Goal: Task Accomplishment & Management: Use online tool/utility

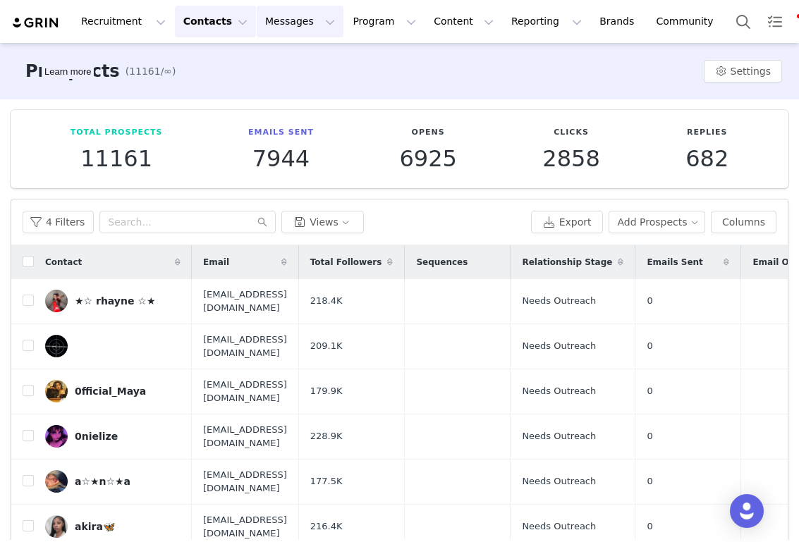
scroll to position [92, 0]
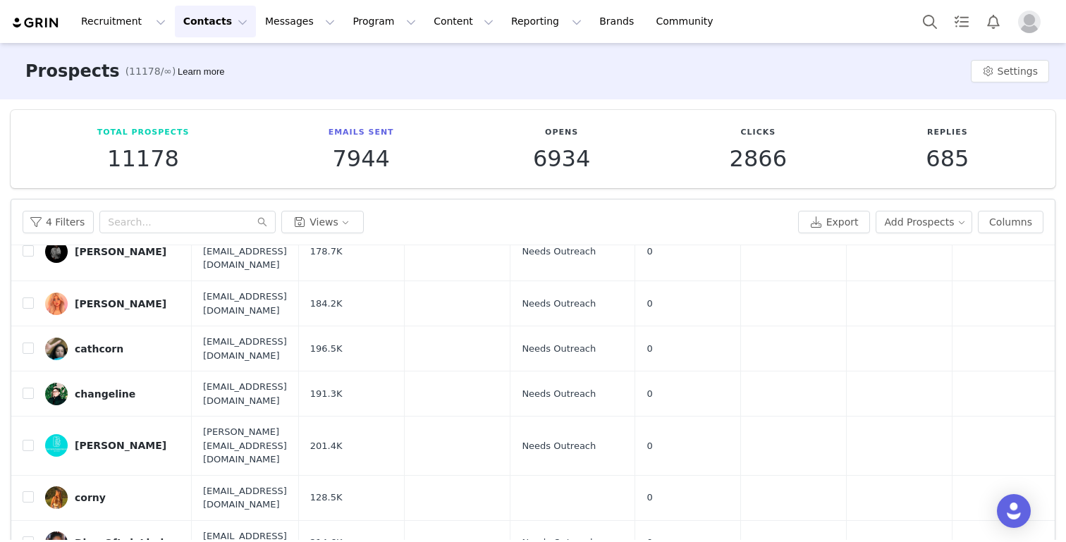
scroll to position [92, 0]
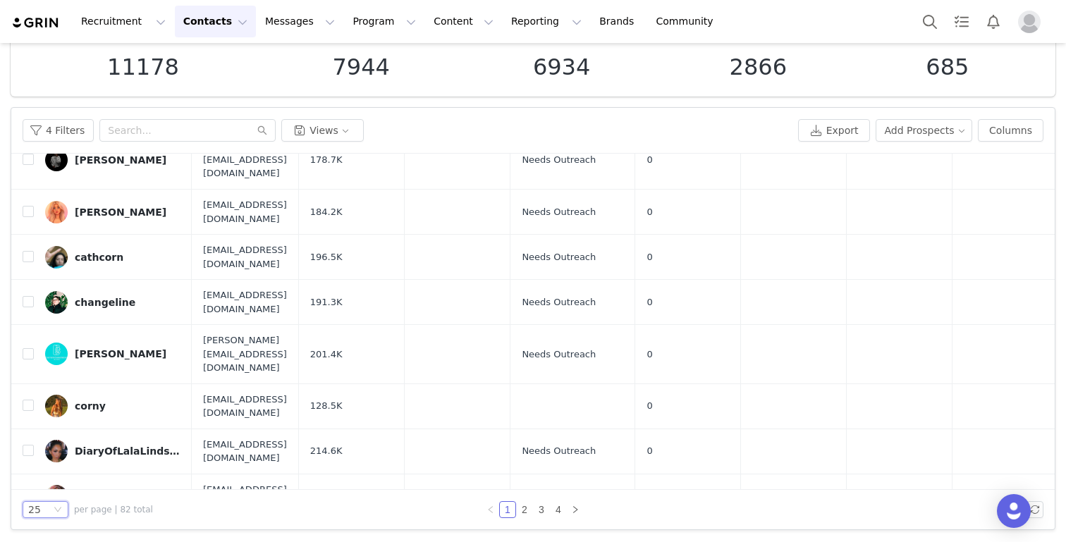
click at [51, 507] on div "25" at bounding box center [46, 509] width 46 height 17
click at [50, 491] on li "100" at bounding box center [46, 483] width 46 height 23
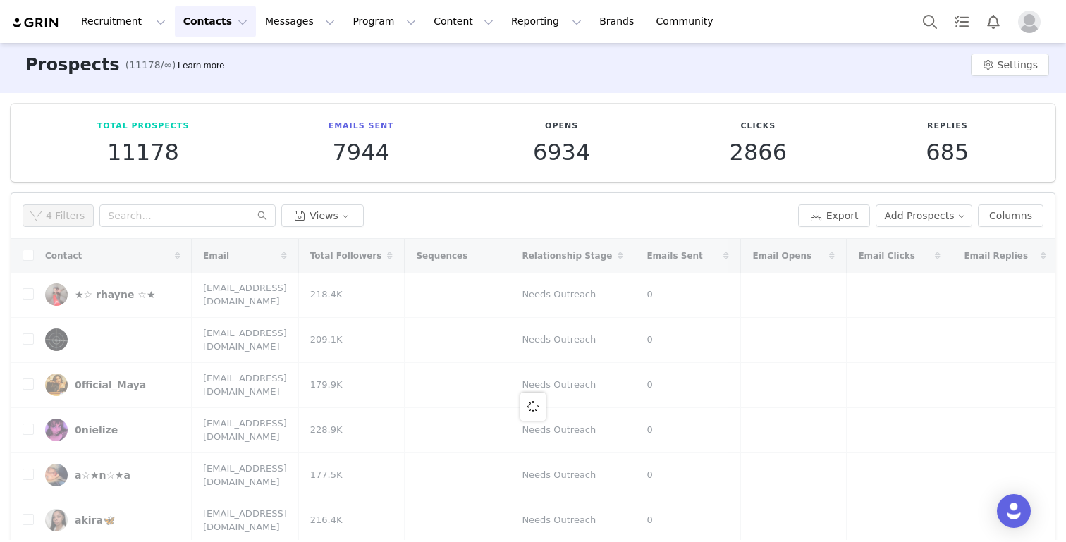
scroll to position [0, 0]
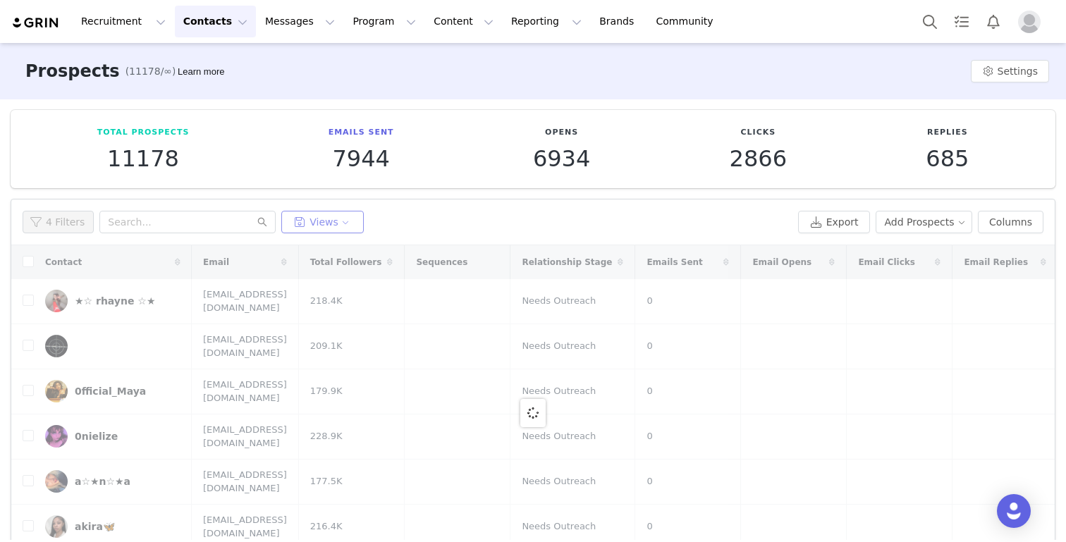
click at [297, 227] on button "Views" at bounding box center [322, 222] width 82 height 23
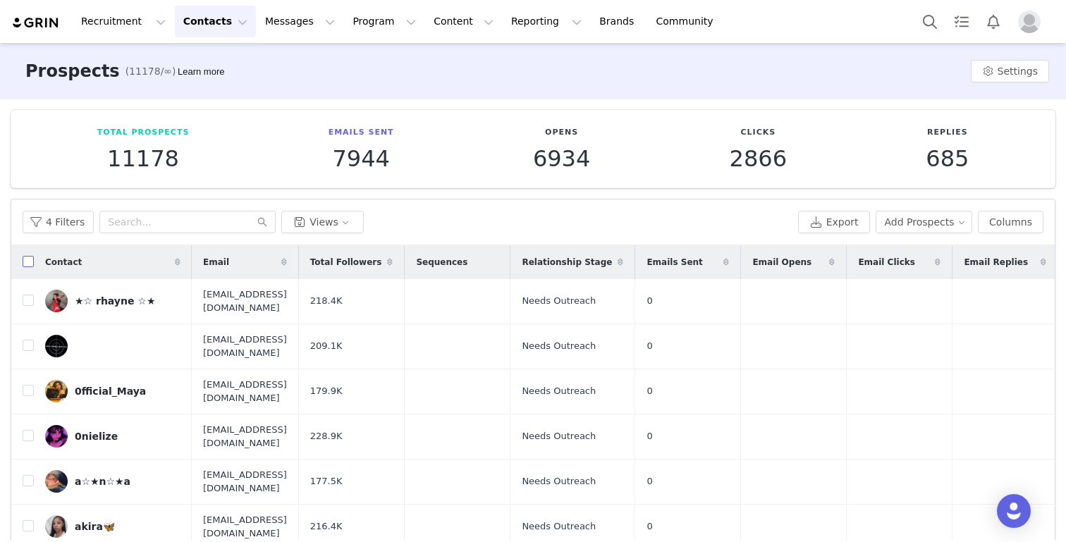
click at [30, 254] on label at bounding box center [28, 261] width 11 height 15
click at [30, 256] on input "checkbox" at bounding box center [28, 261] width 11 height 11
checkbox input "true"
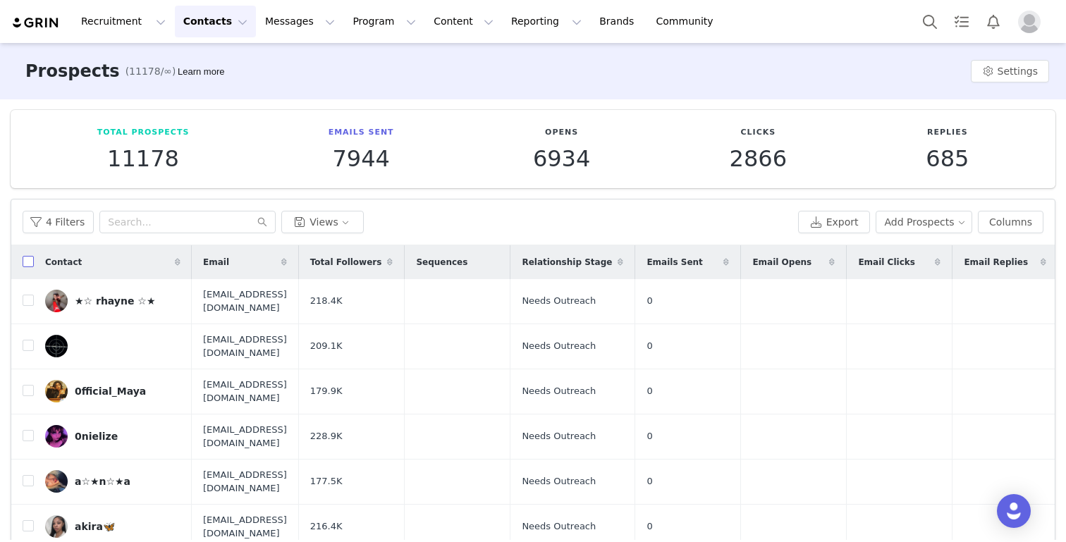
checkbox input "true"
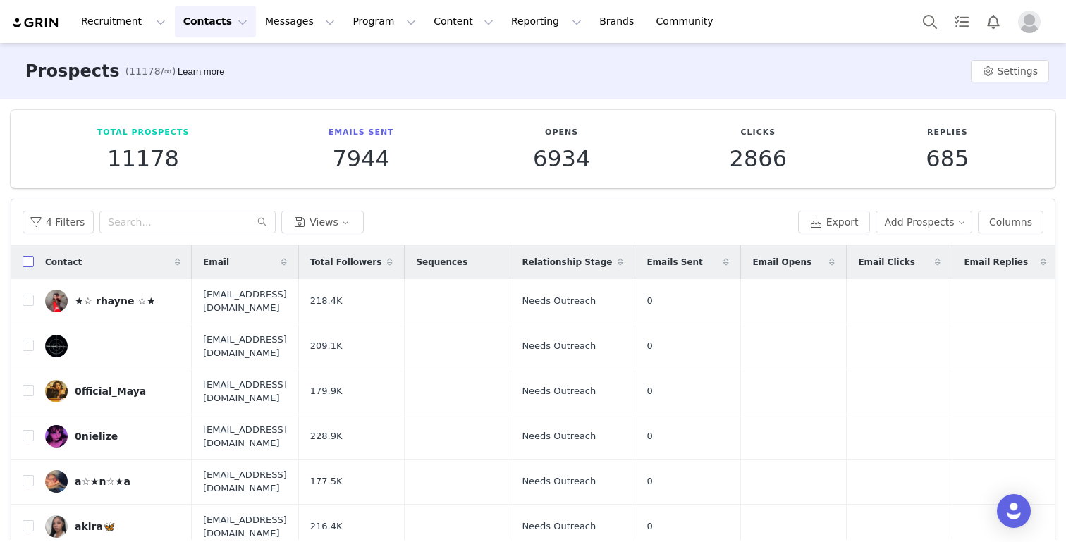
checkbox input "true"
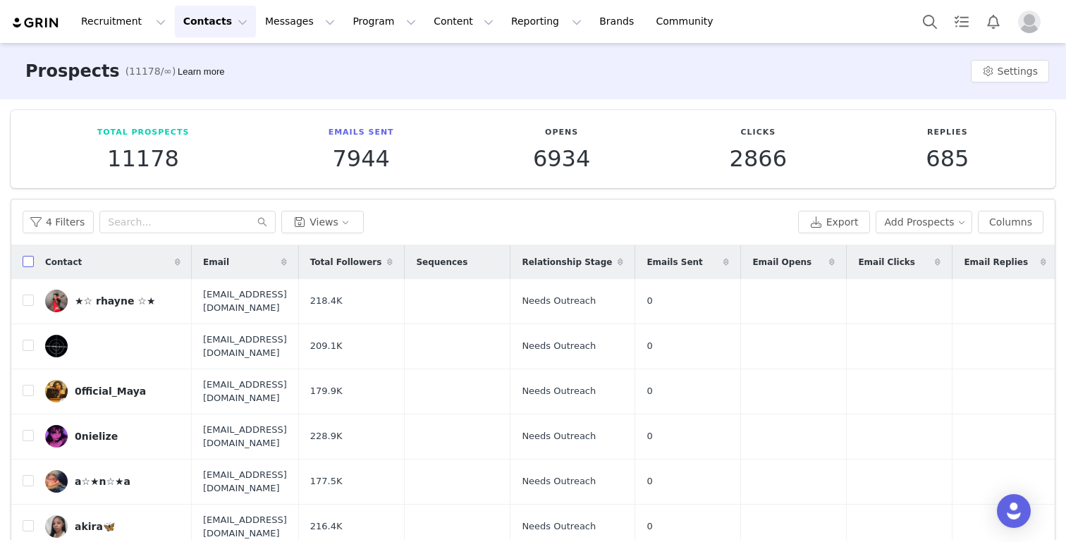
checkbox input "true"
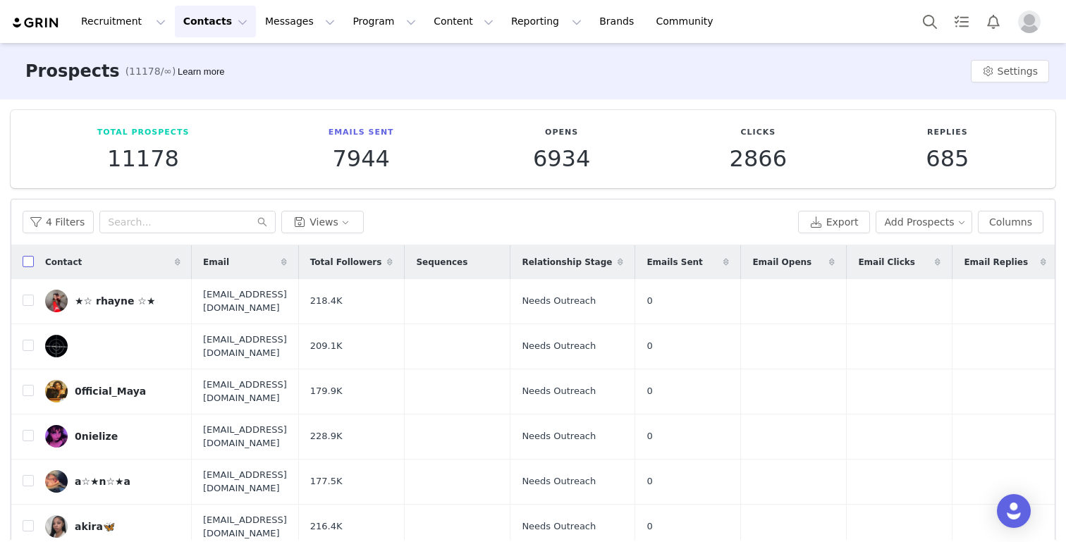
checkbox input "true"
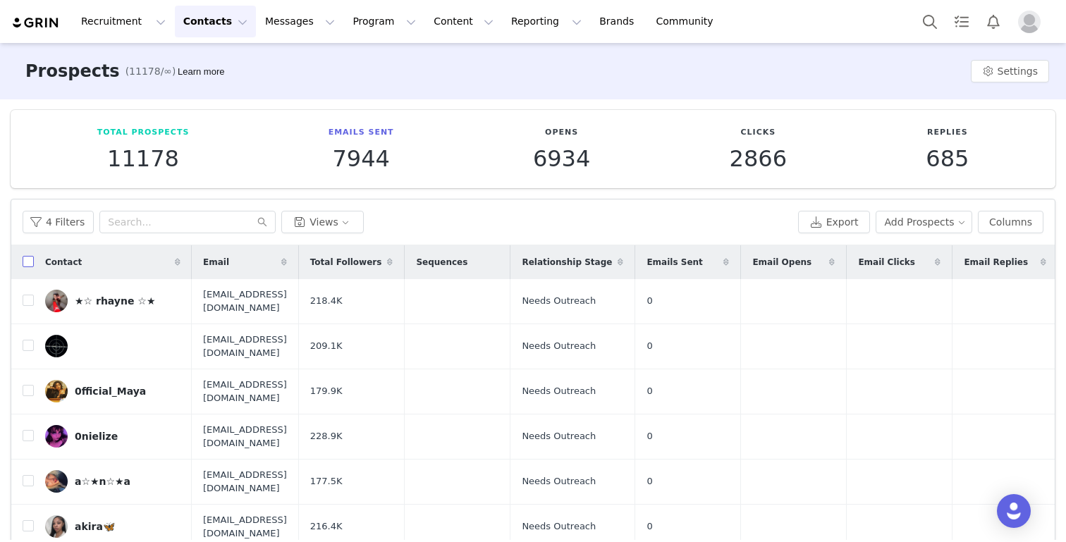
checkbox input "true"
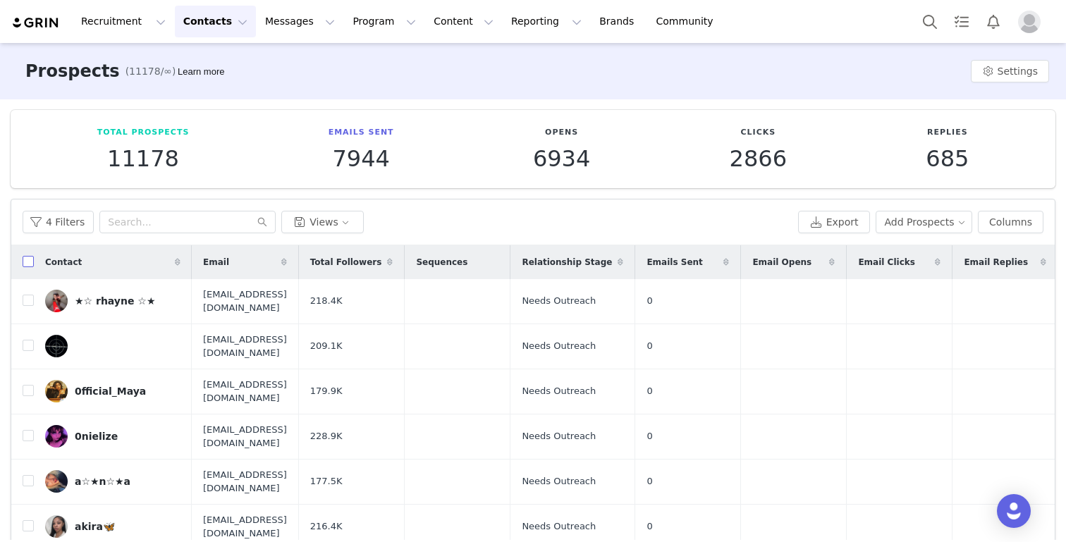
checkbox input "true"
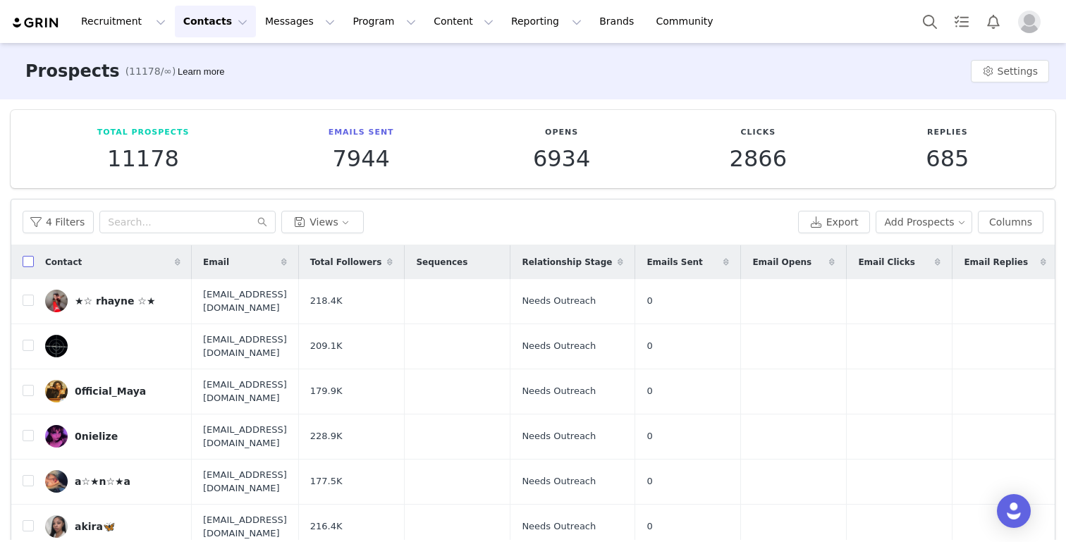
checkbox input "true"
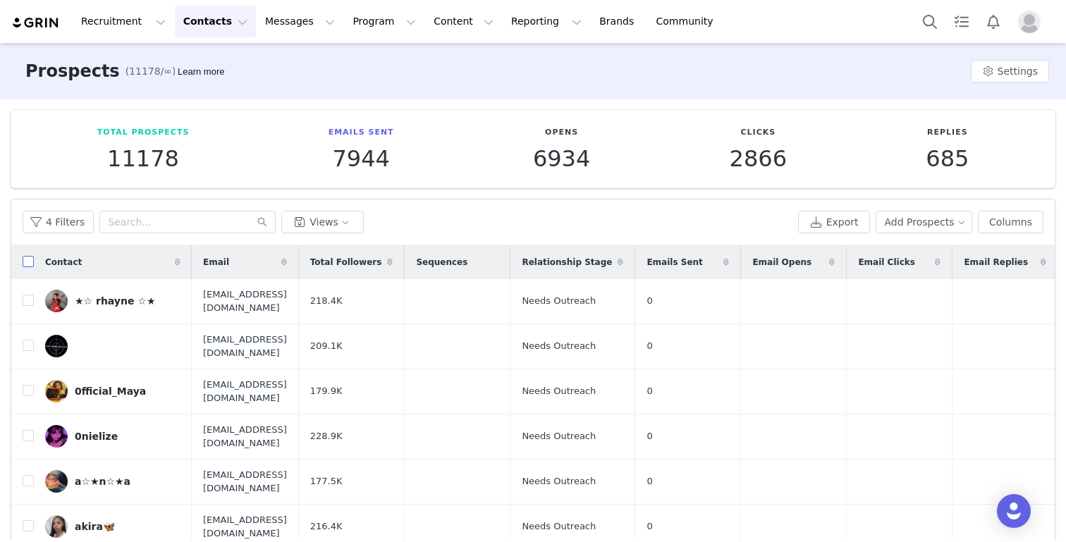
checkbox input "true"
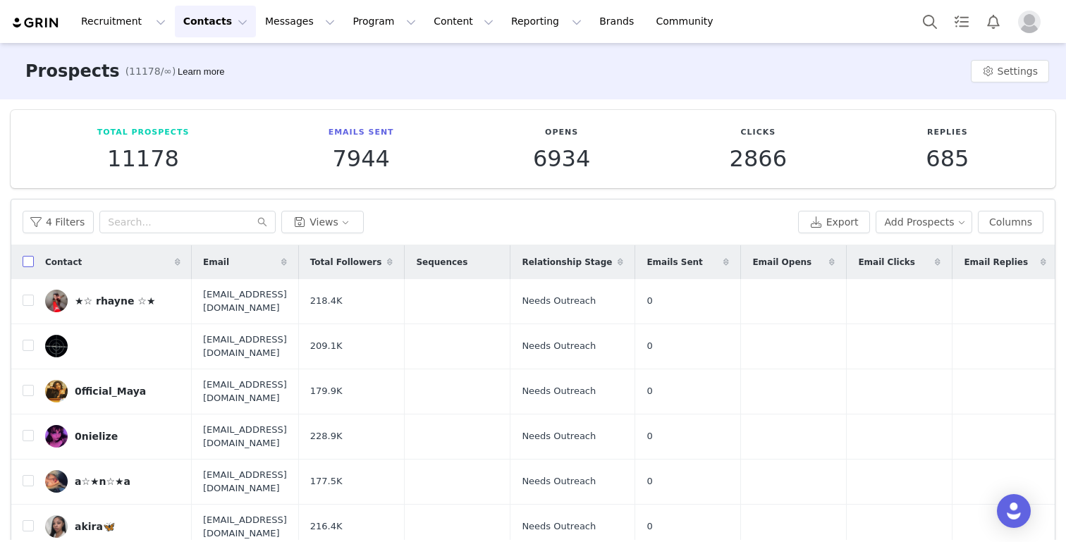
checkbox input "true"
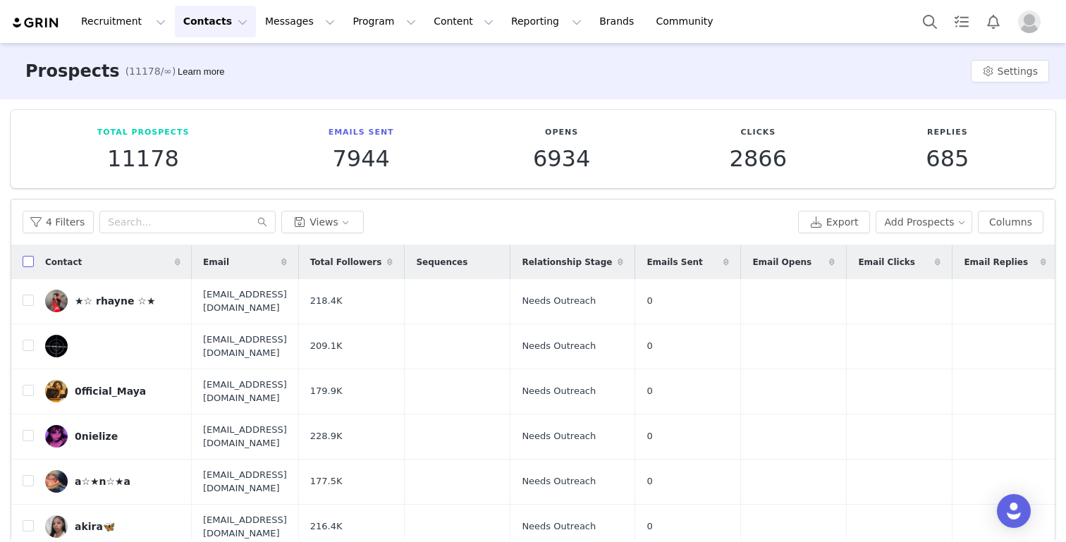
checkbox input "true"
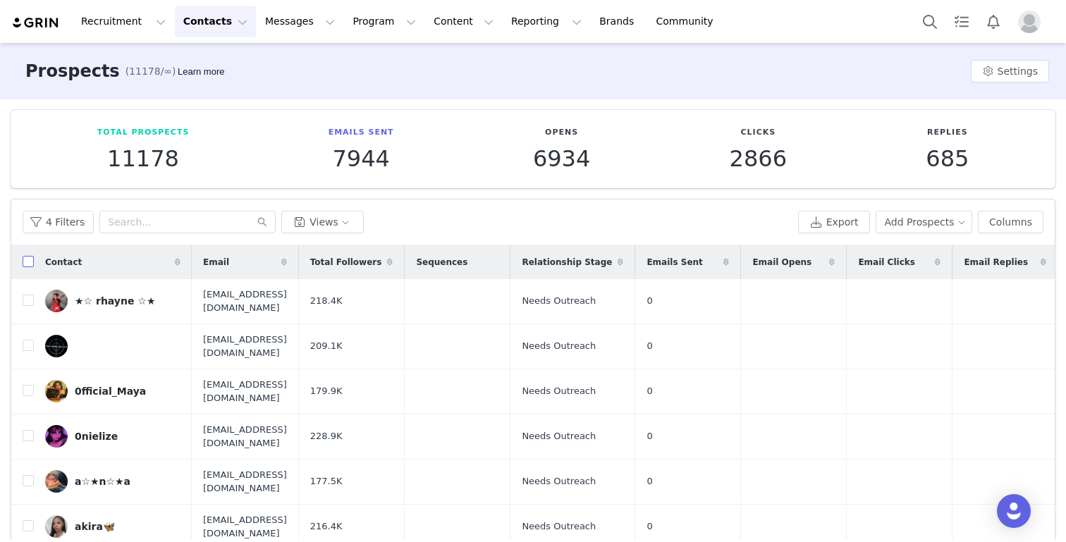
checkbox input "true"
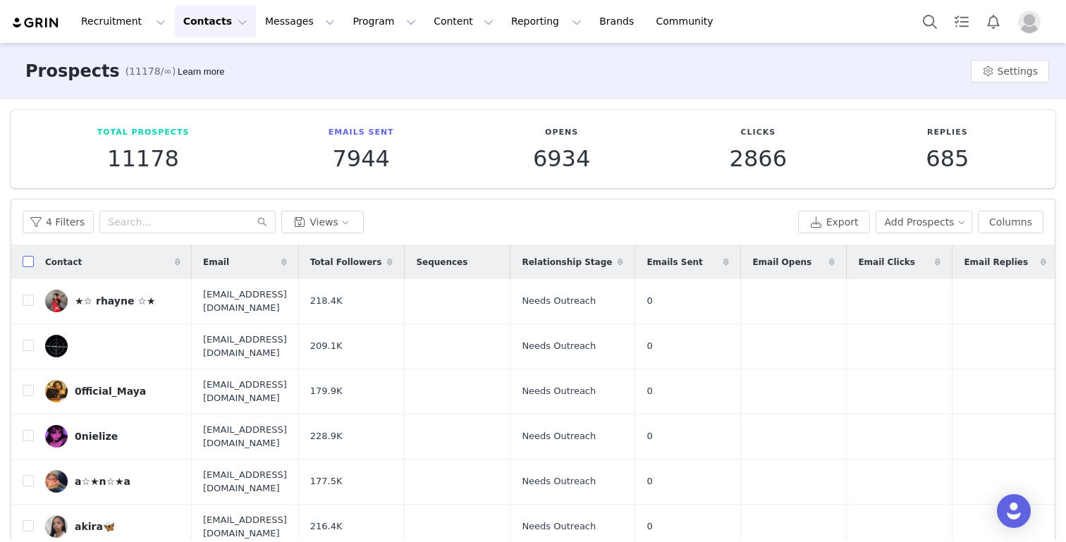
checkbox input "true"
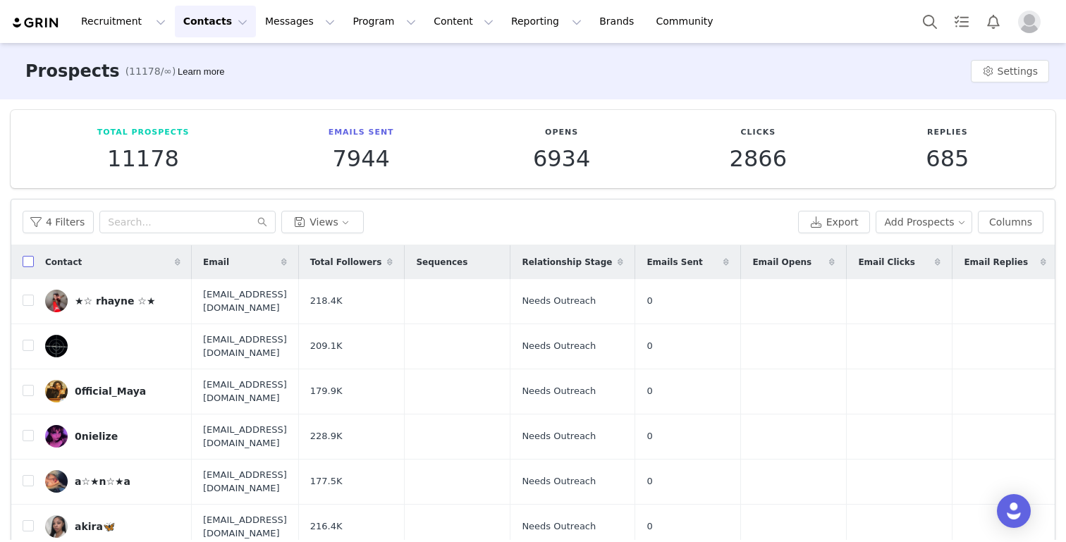
checkbox input "true"
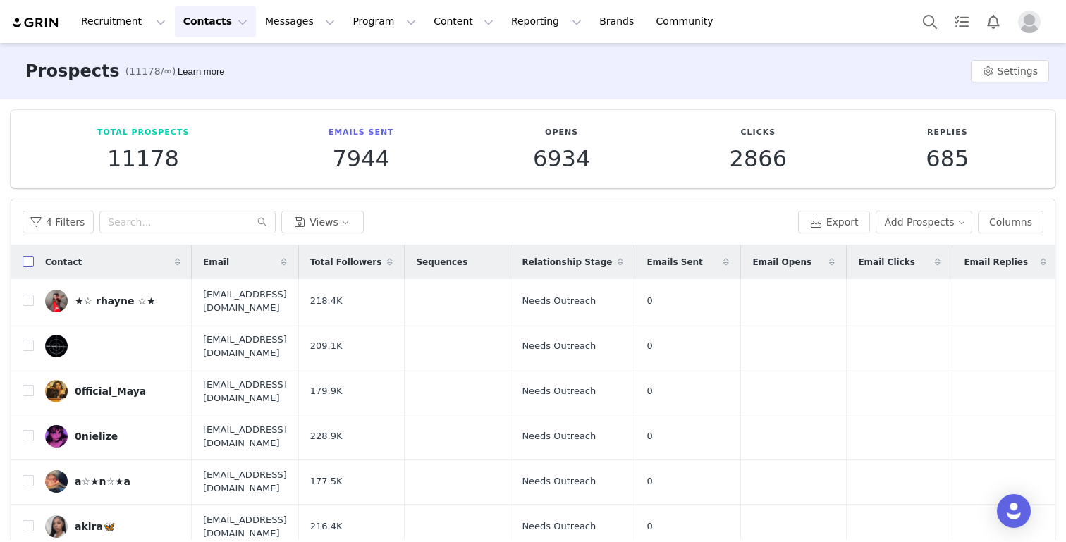
checkbox input "true"
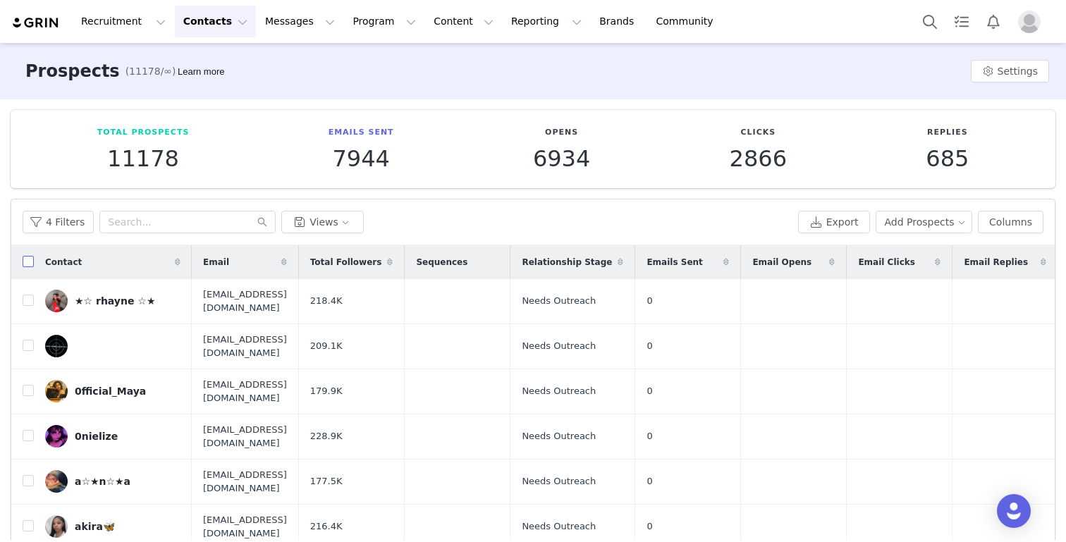
checkbox input "true"
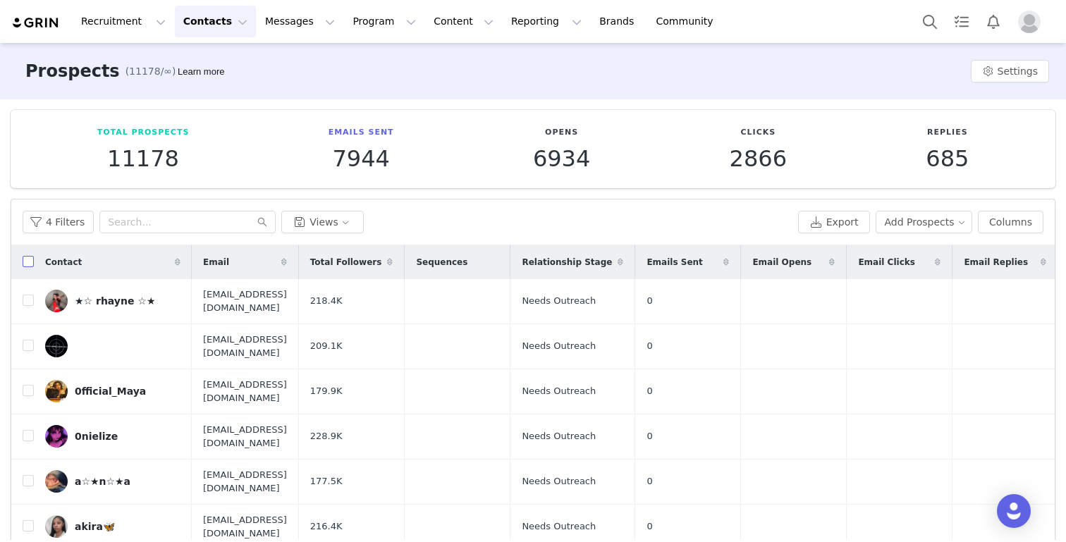
checkbox input "true"
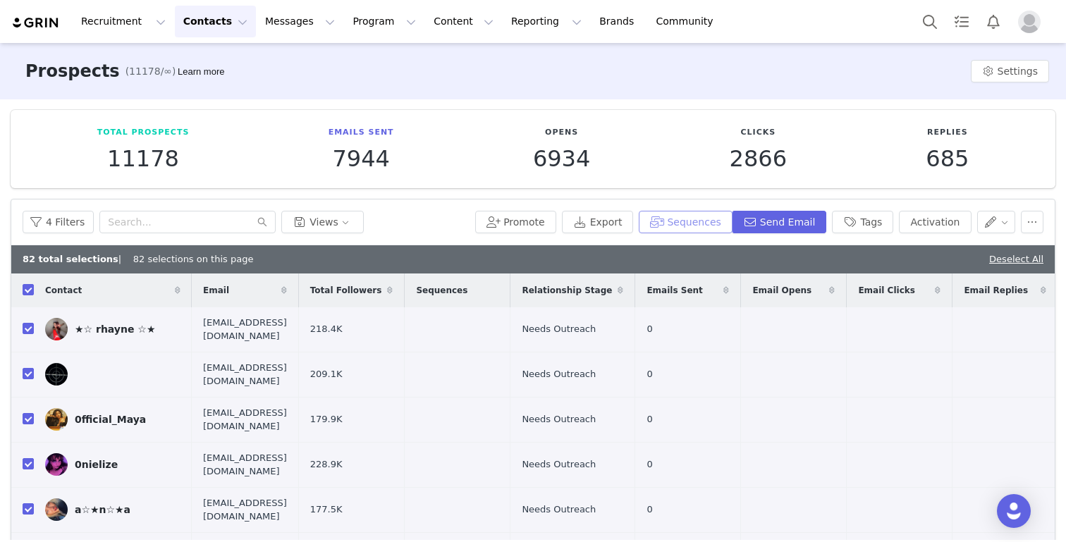
click at [686, 217] on button "Sequences" at bounding box center [685, 222] width 93 height 23
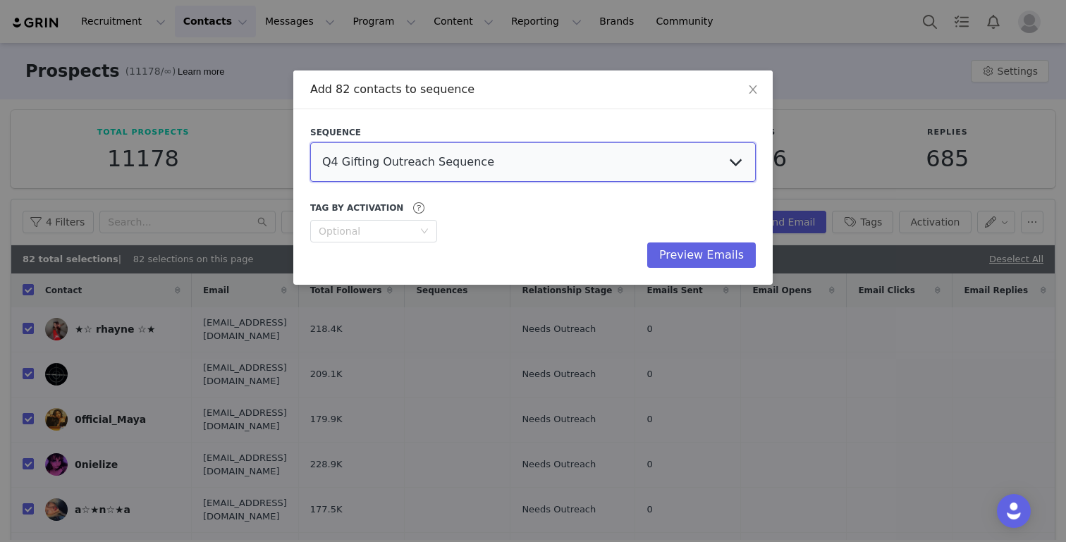
click at [481, 168] on select "Q4 Gifting Outreach Sequence Earring Stack Campaign Invite The Bangles Edit Cam…" at bounding box center [532, 161] width 445 height 39
select select "6e5f0390-a243-46cc-b6dc-57998c4b680a"
click at [310, 142] on select "Q4 Gifting Outreach Sequence Earring Stack Campaign Invite The Bangles Edit Cam…" at bounding box center [532, 161] width 445 height 39
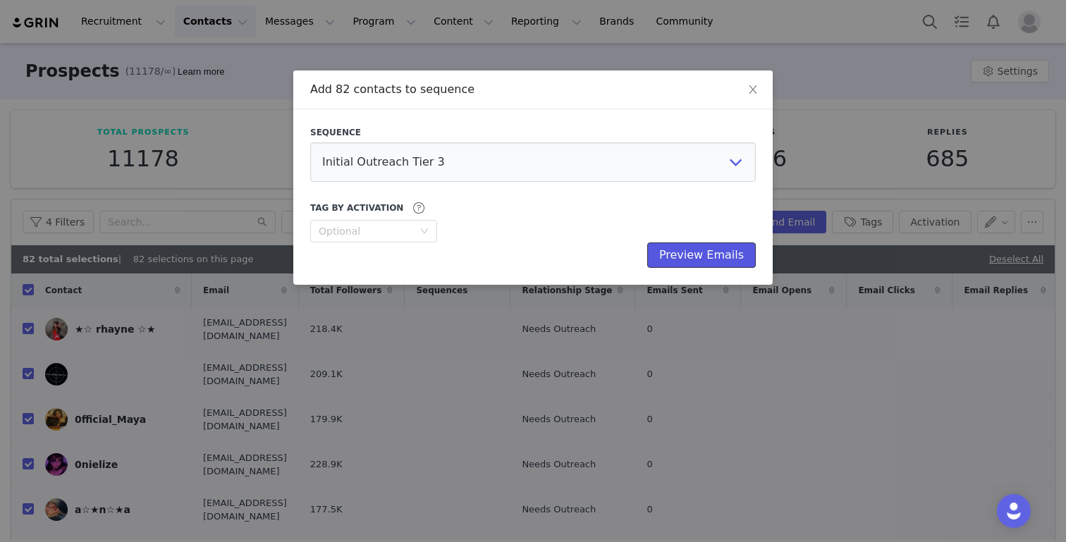
click at [704, 262] on button "Preview Emails" at bounding box center [701, 254] width 109 height 25
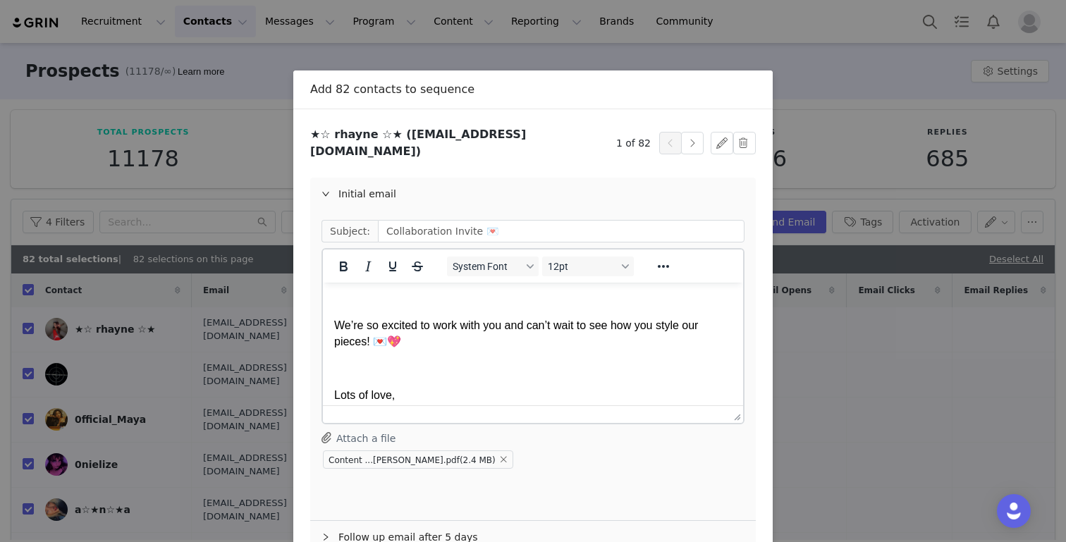
scroll to position [75, 0]
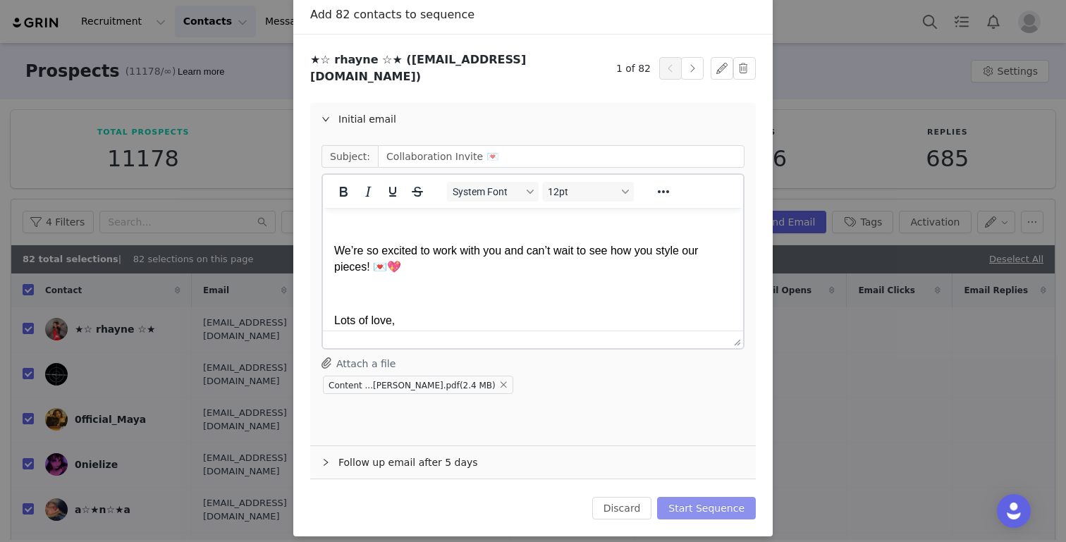
click at [704, 500] on button "Start Sequence" at bounding box center [706, 508] width 99 height 23
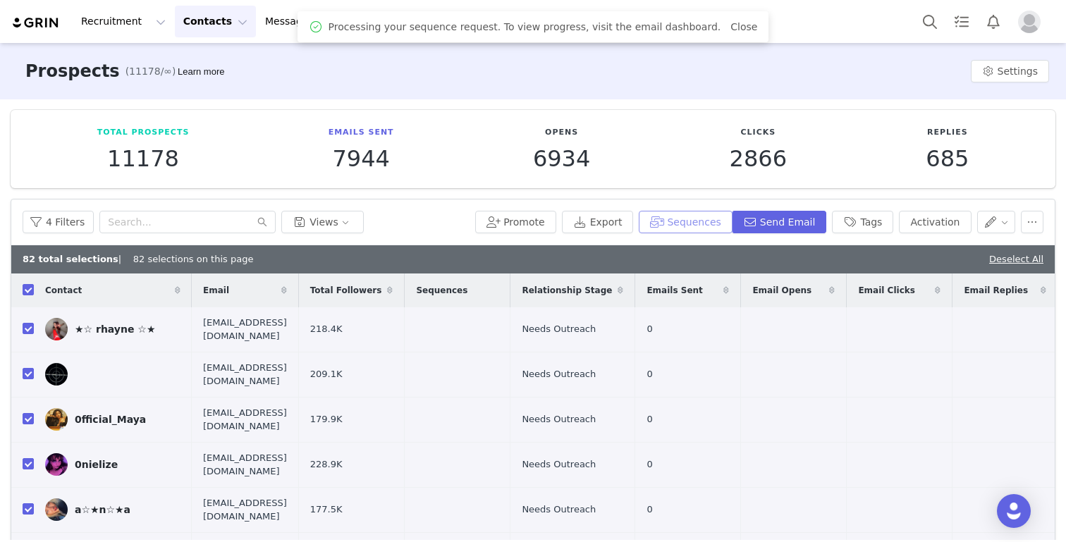
scroll to position [0, 0]
click at [798, 261] on link "Deselect All" at bounding box center [1016, 259] width 54 height 11
checkbox input "false"
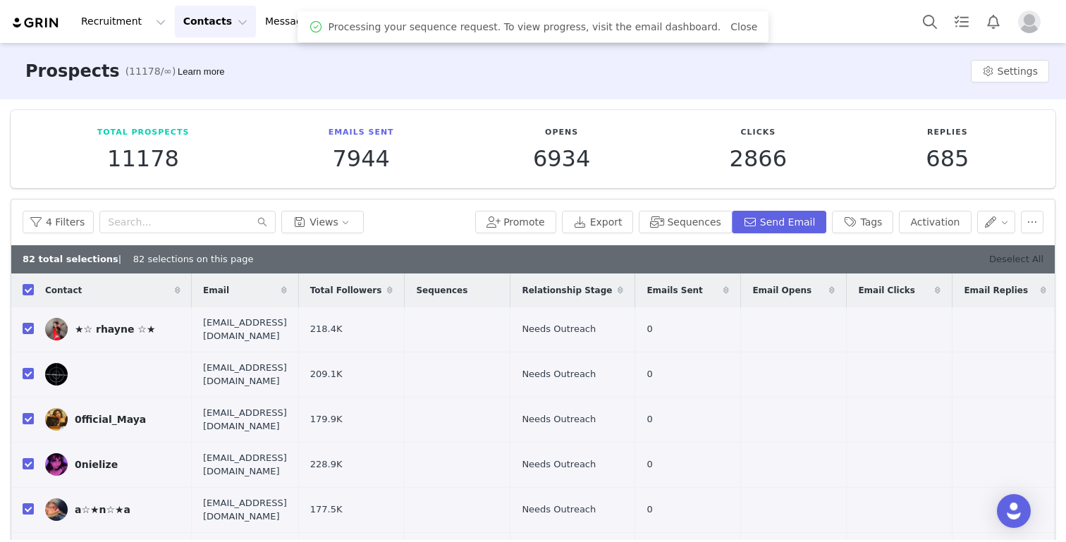
checkbox input "false"
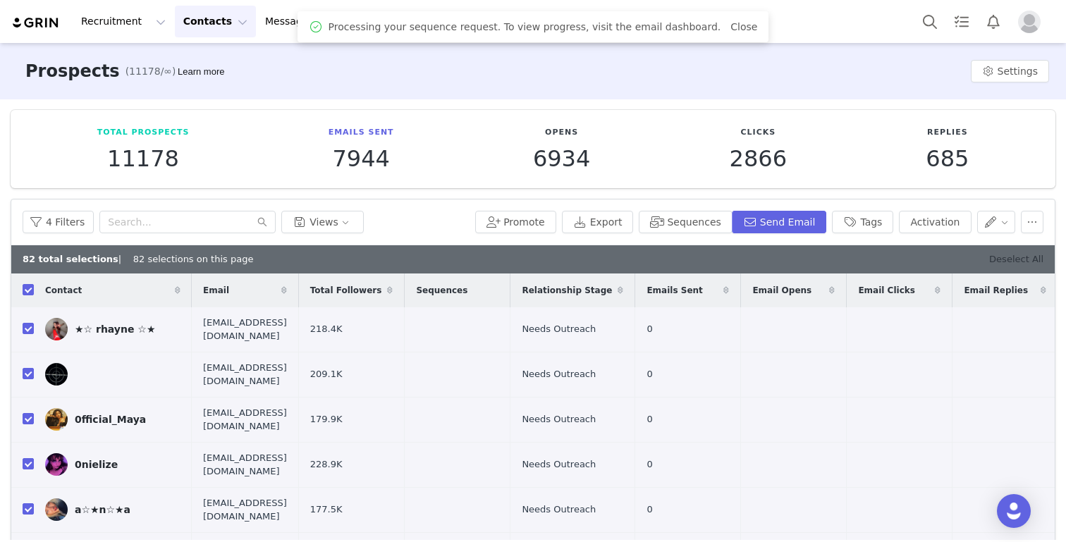
checkbox input "false"
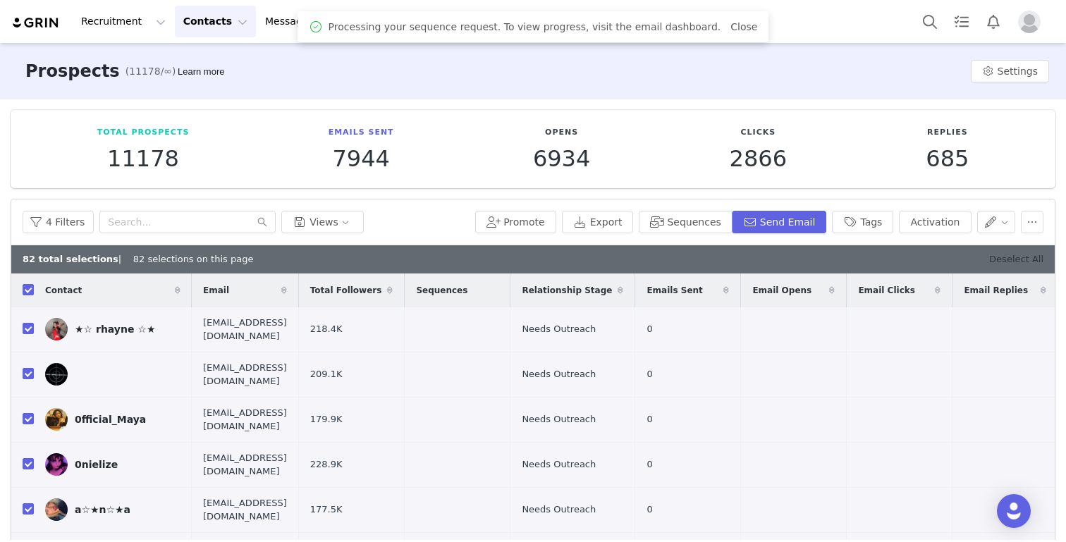
checkbox input "false"
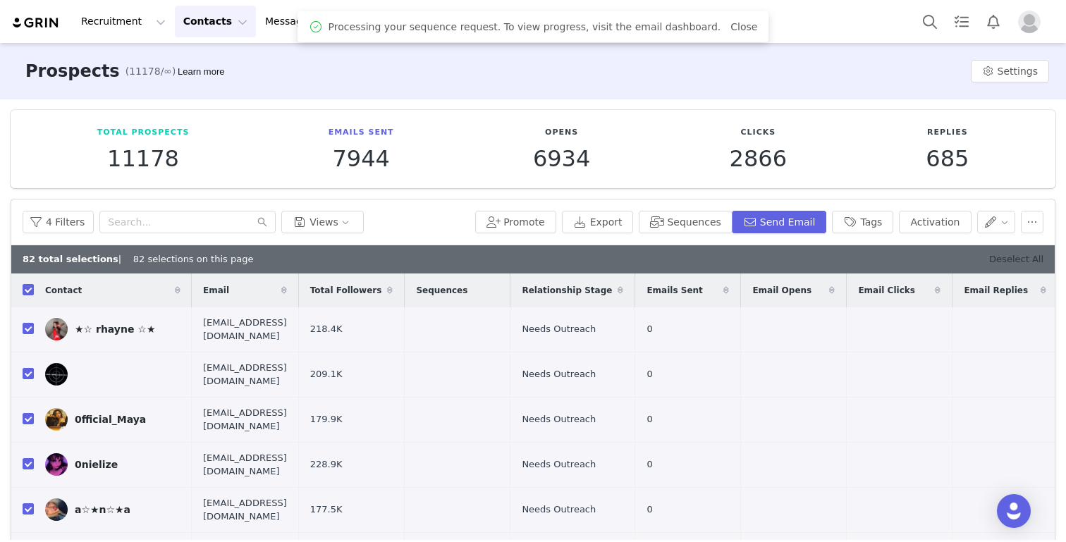
checkbox input "false"
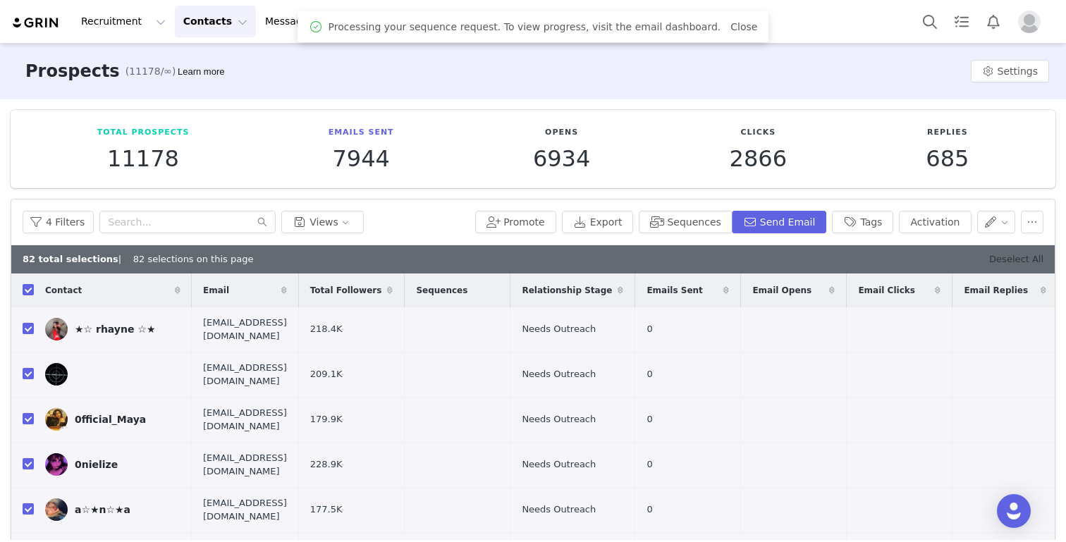
checkbox input "false"
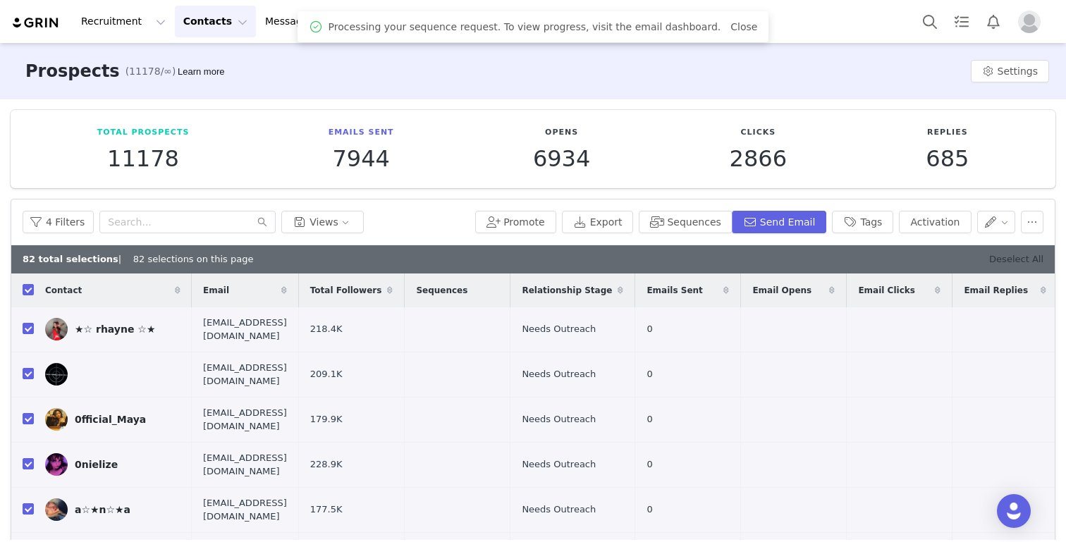
checkbox input "false"
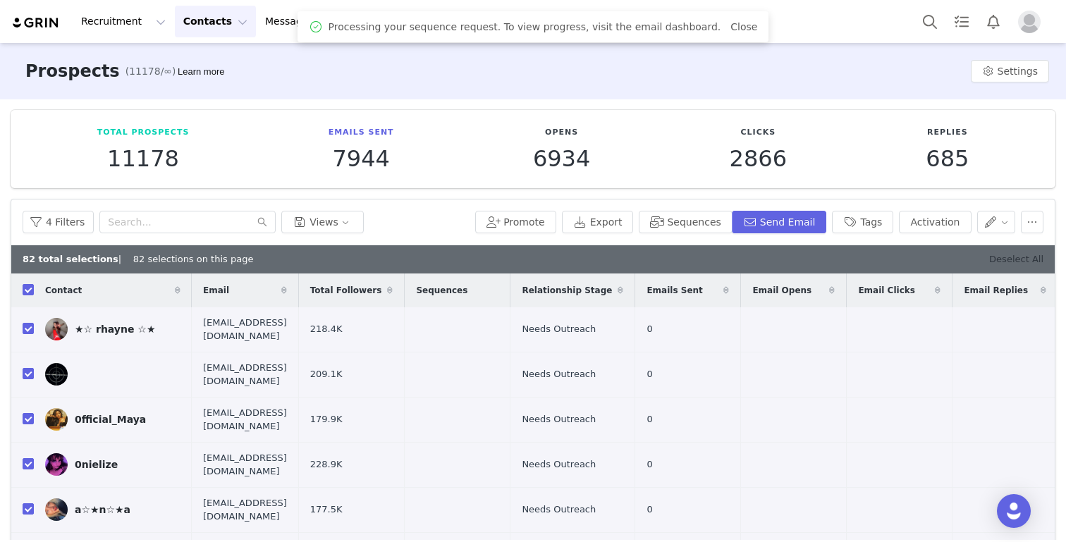
checkbox input "false"
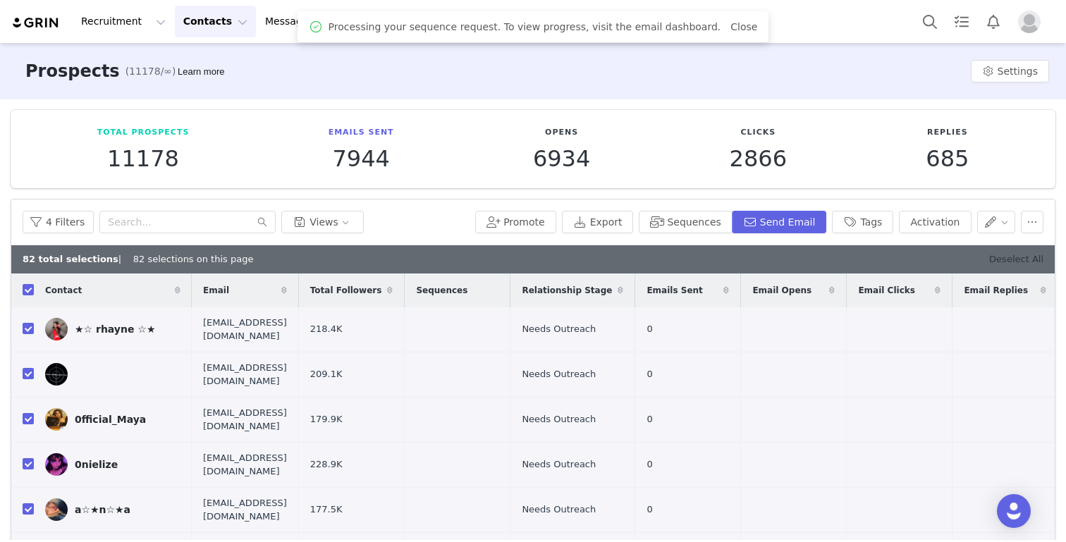
checkbox input "false"
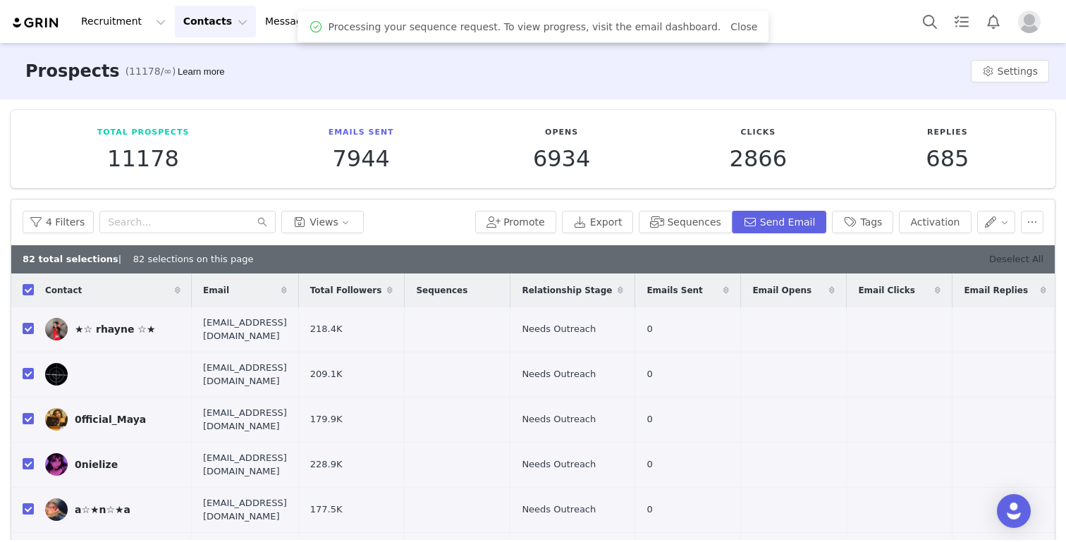
checkbox input "false"
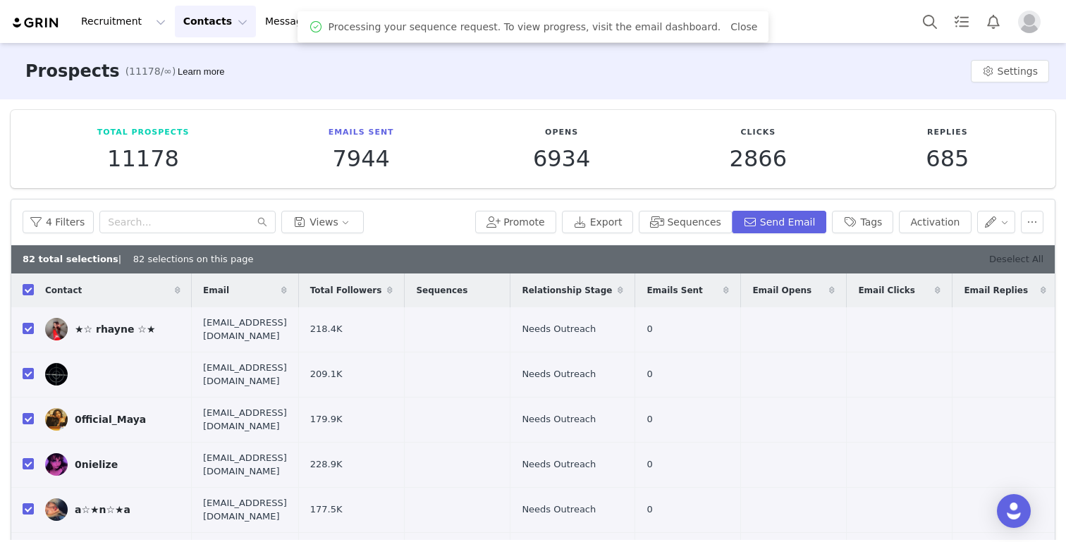
checkbox input "false"
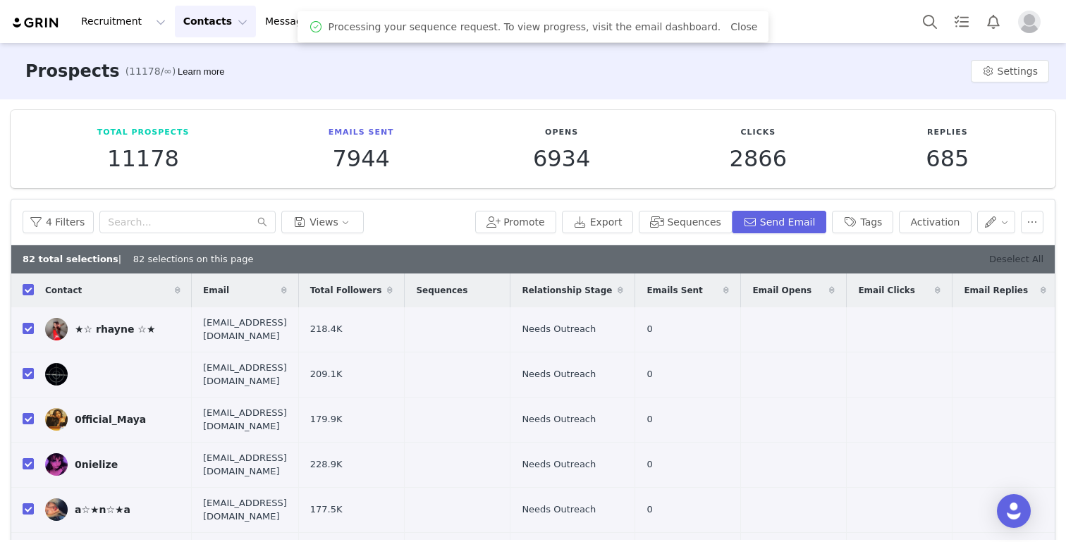
checkbox input "false"
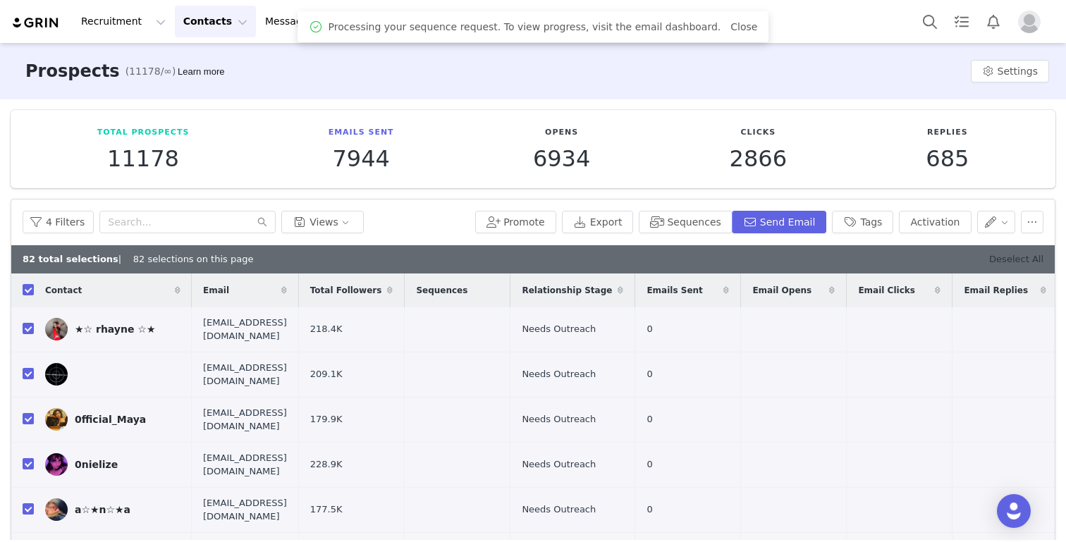
checkbox input "false"
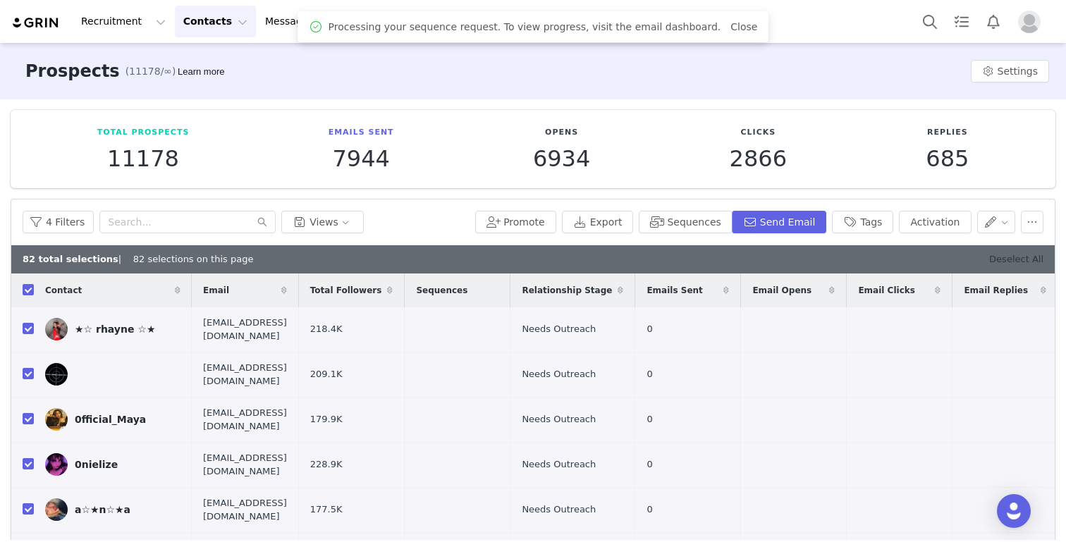
checkbox input "false"
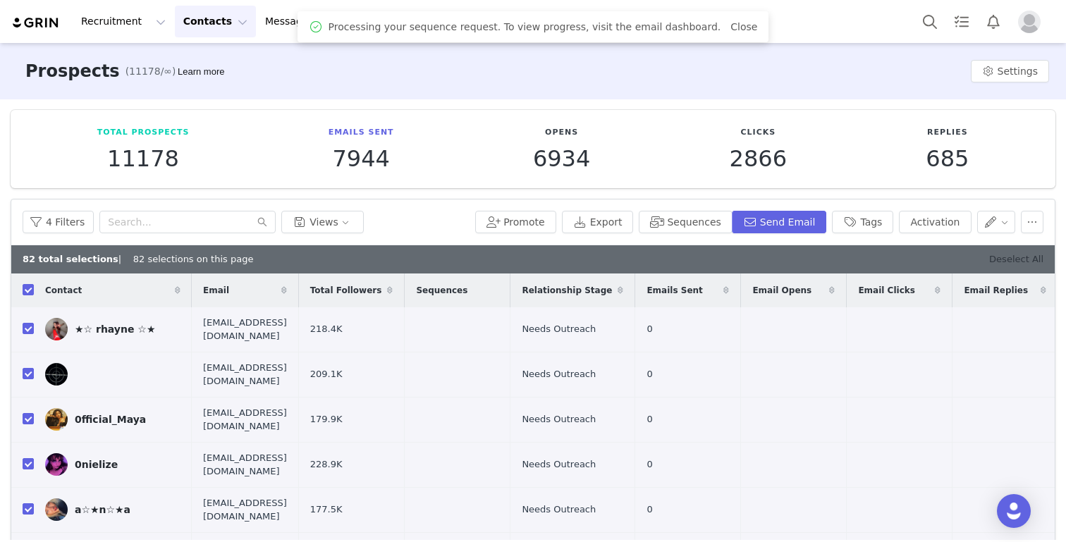
checkbox input "false"
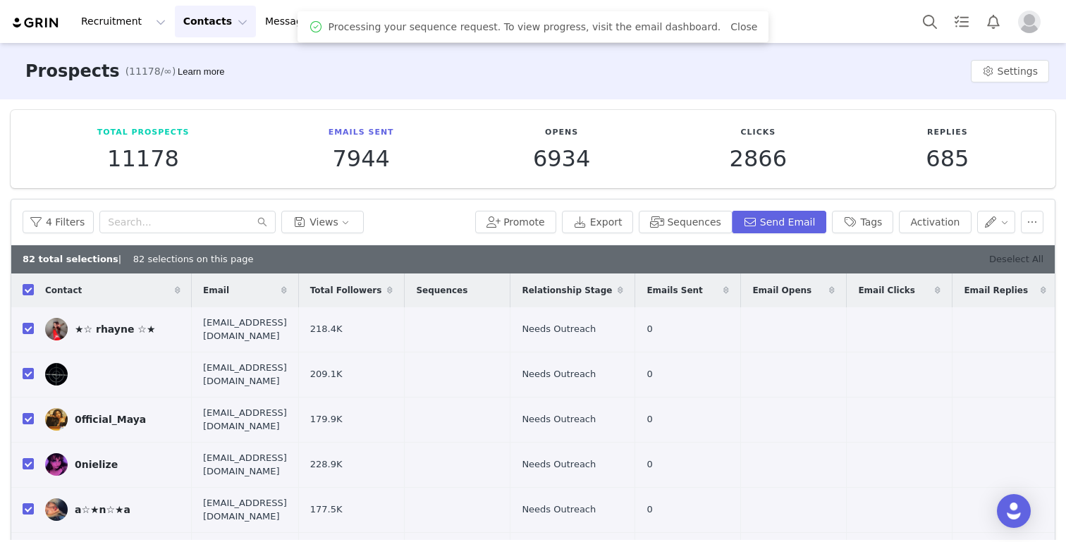
checkbox input "false"
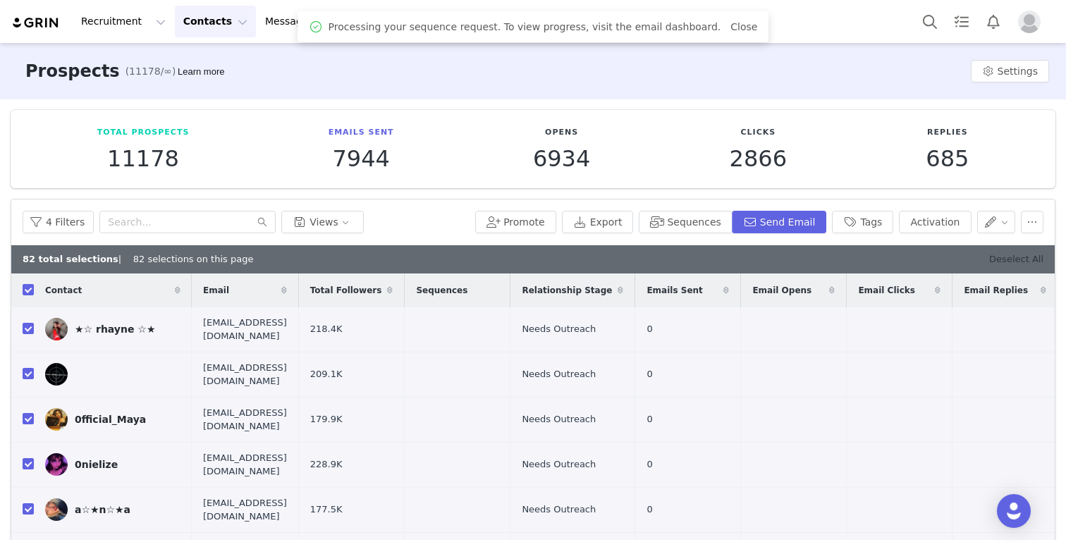
checkbox input "false"
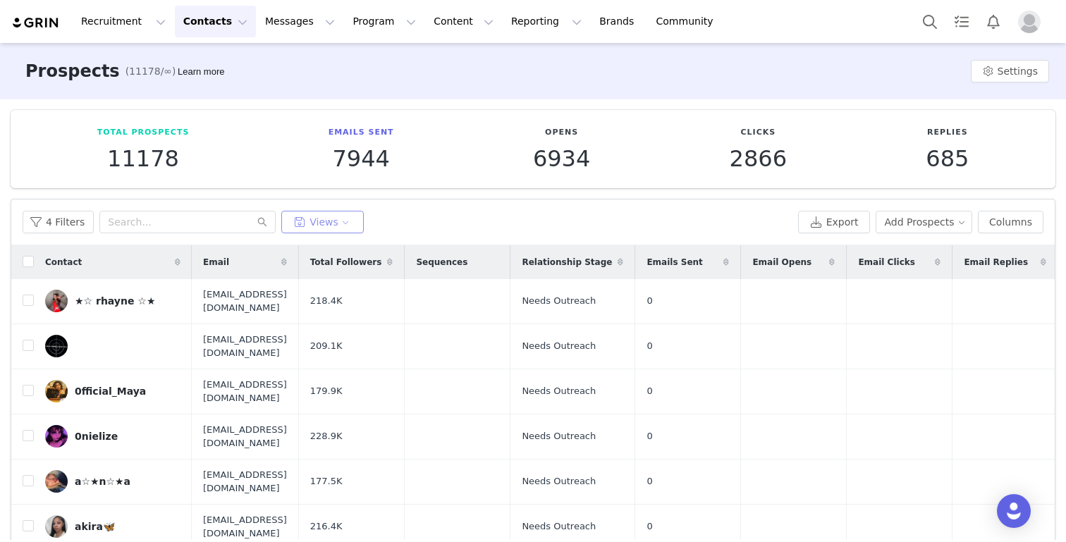
click at [316, 222] on button "Views" at bounding box center [322, 222] width 82 height 23
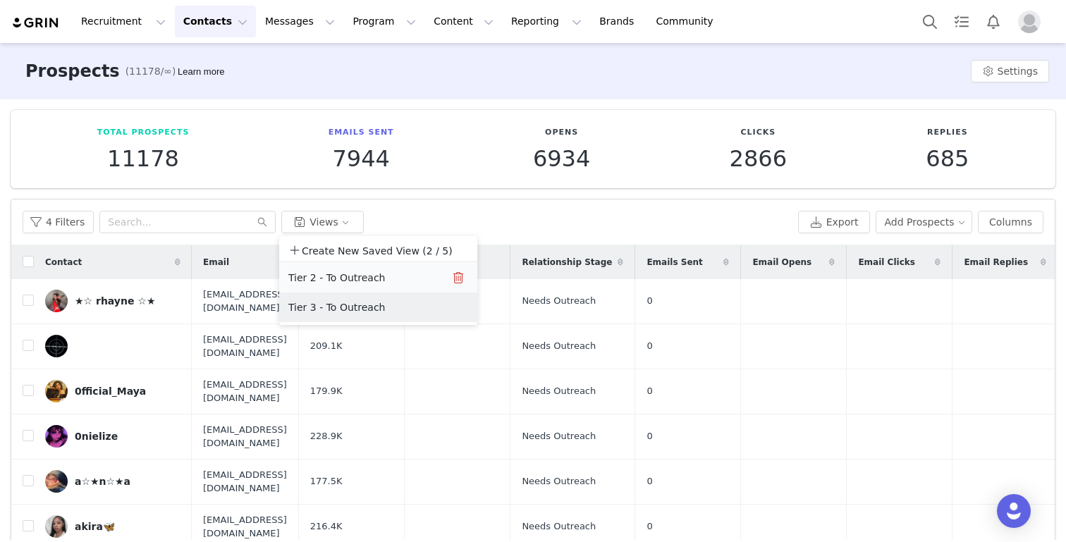
click at [330, 274] on button "Tier 2 - To Outreach" at bounding box center [359, 277] width 142 height 23
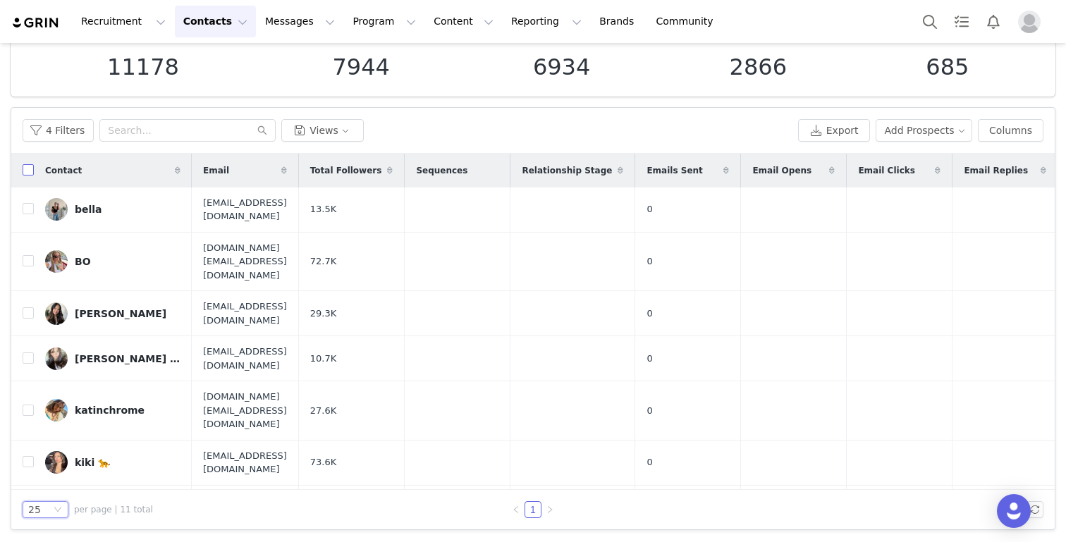
click at [27, 168] on input "checkbox" at bounding box center [28, 169] width 11 height 11
checkbox input "true"
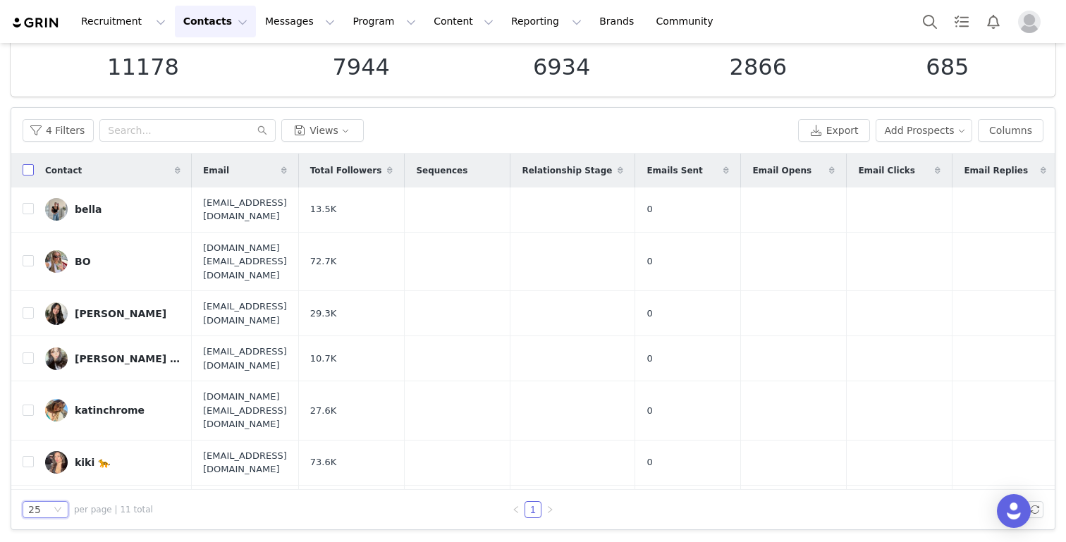
checkbox input "true"
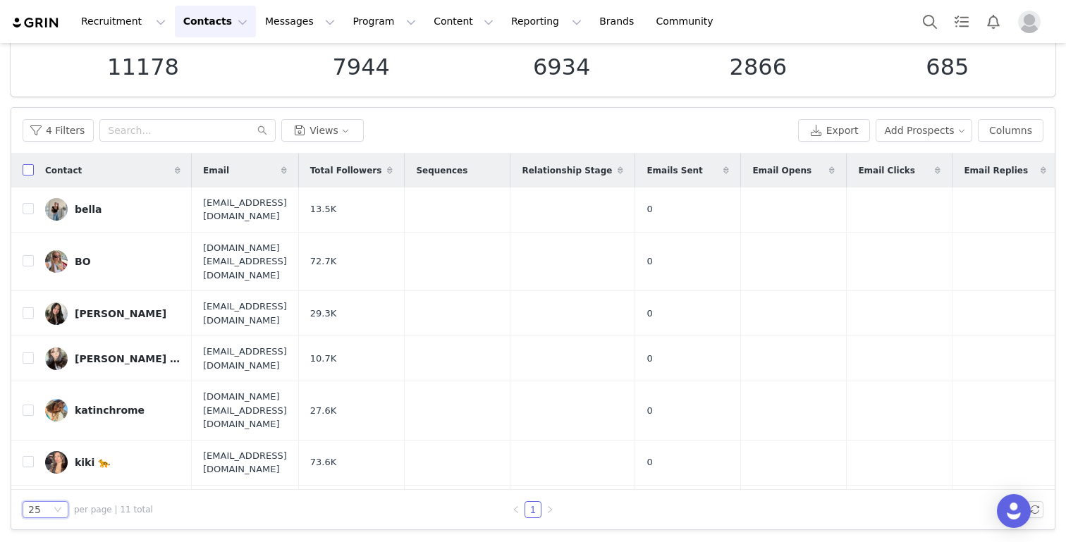
checkbox input "true"
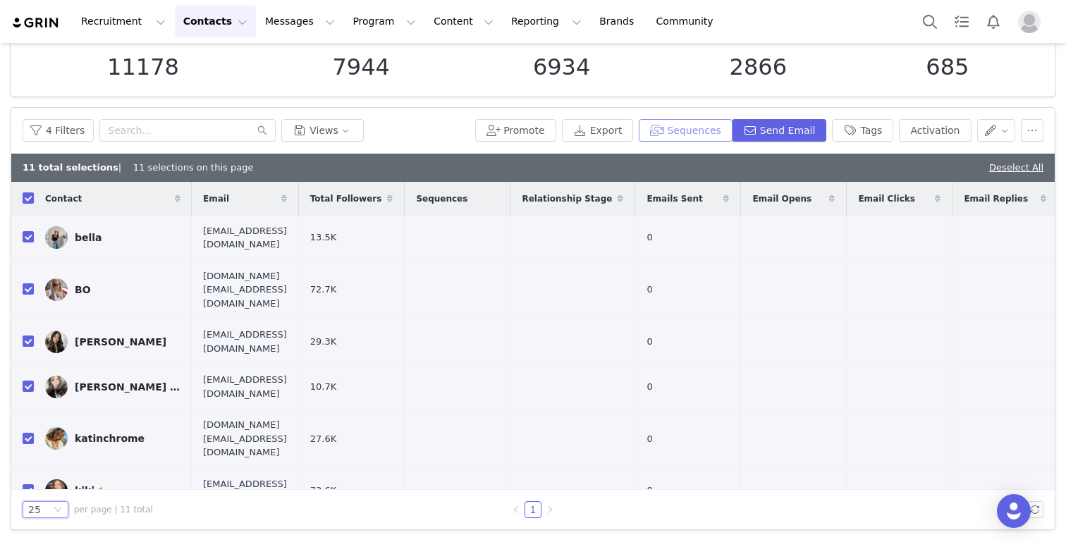
click at [670, 132] on button "Sequences" at bounding box center [685, 130] width 93 height 23
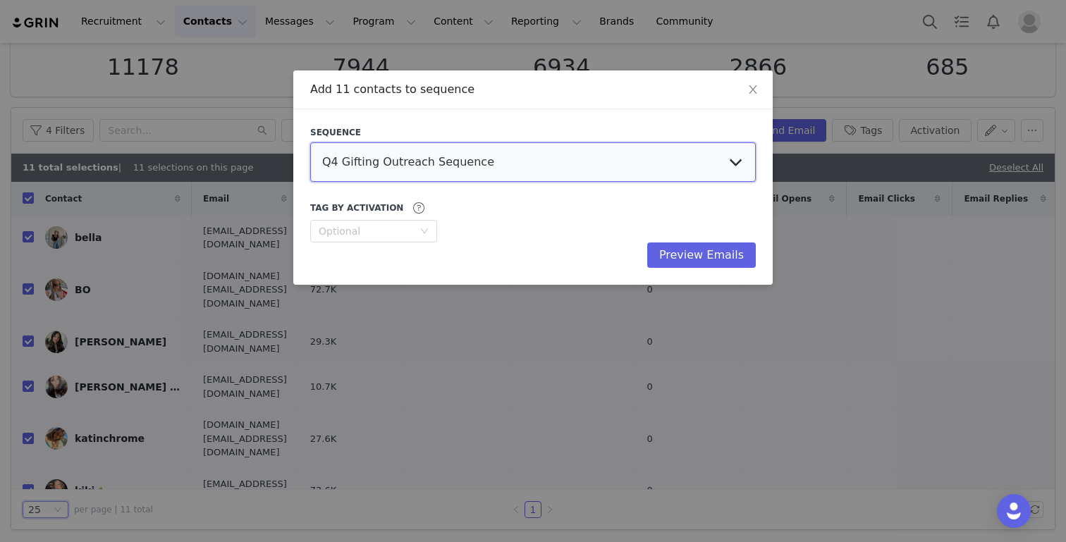
click at [509, 157] on select "Q4 Gifting Outreach Sequence Earring Stack Campaign Invite The Bangles Edit Cam…" at bounding box center [532, 161] width 445 height 39
select select "35b5dbce-ea9a-41a3-a16a-55a09822b900"
click at [310, 142] on select "Q4 Gifting Outreach Sequence Earring Stack Campaign Invite The Bangles Edit Cam…" at bounding box center [532, 161] width 445 height 39
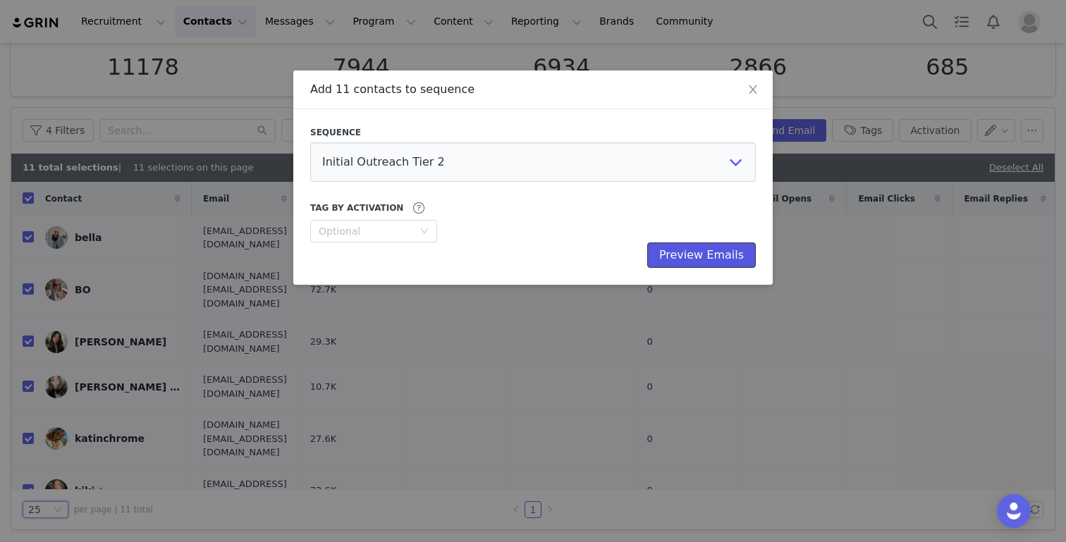
click at [686, 260] on button "Preview Emails" at bounding box center [701, 254] width 109 height 25
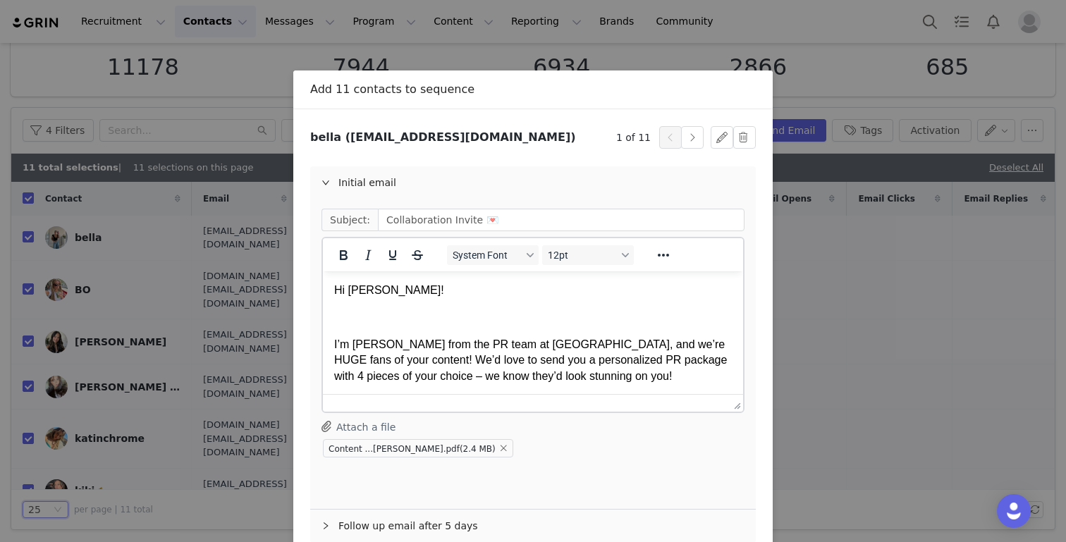
scroll to position [75, 0]
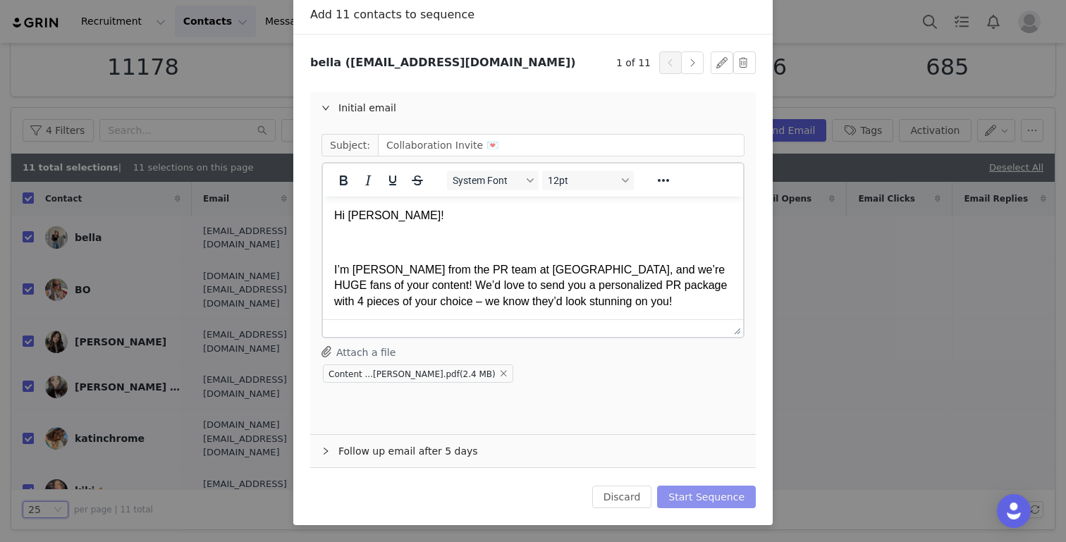
click at [717, 502] on button "Start Sequence" at bounding box center [706, 497] width 99 height 23
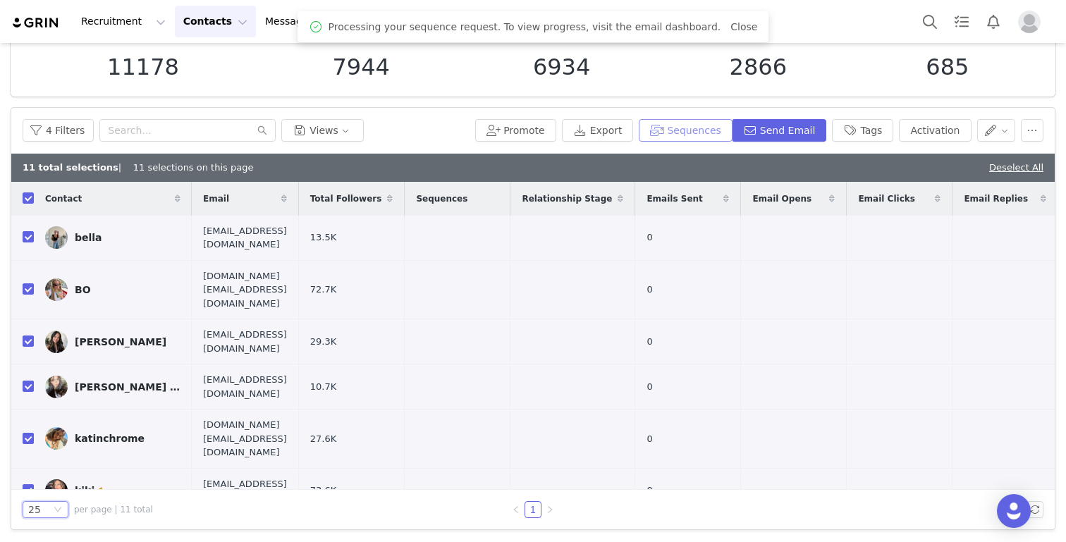
scroll to position [0, 0]
